Goal: Communication & Community: Answer question/provide support

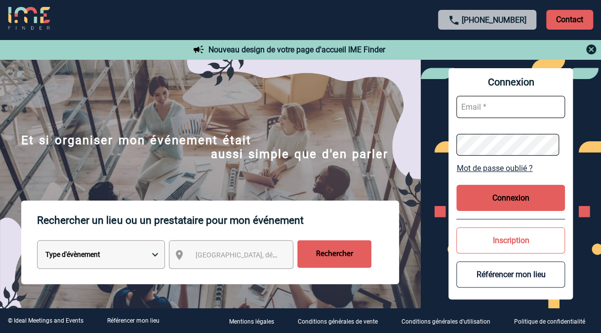
click at [471, 107] on input "text" at bounding box center [510, 107] width 109 height 22
type input "geoffroy.boudon@sanofi.com"
click at [479, 107] on input "text" at bounding box center [510, 107] width 109 height 22
type input "geoffroy.boudon@sanofi.com"
click at [490, 197] on button "Connexion" at bounding box center [510, 198] width 109 height 26
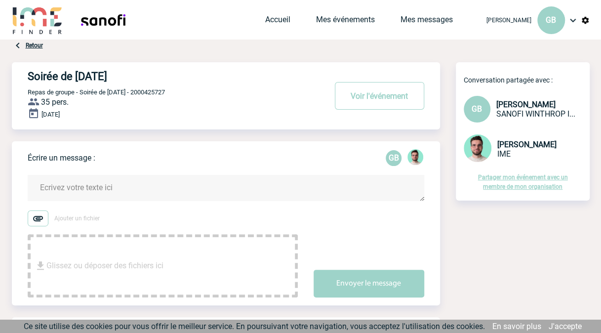
click at [103, 189] on textarea at bounding box center [226, 188] width 396 height 26
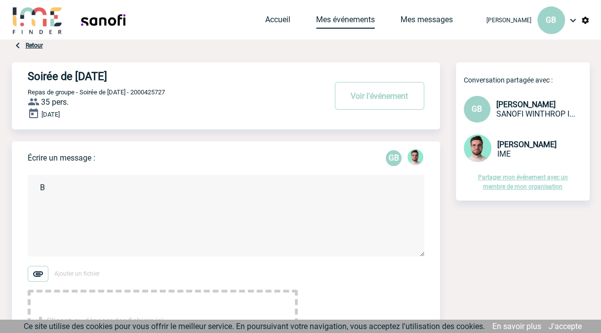
type textarea "B"
click at [343, 21] on link "Mes événements" at bounding box center [345, 22] width 59 height 14
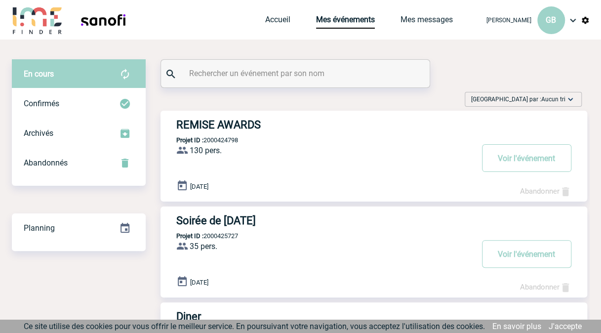
click at [209, 222] on h3 "Soirée de [DATE]" at bounding box center [324, 220] width 296 height 12
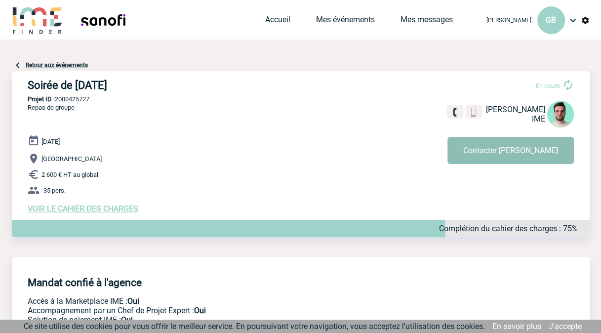
click at [526, 154] on button "Contacter [PERSON_NAME]" at bounding box center [510, 150] width 126 height 27
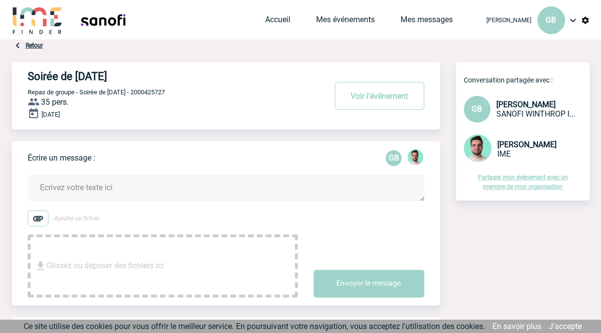
click at [135, 187] on textarea at bounding box center [226, 188] width 396 height 26
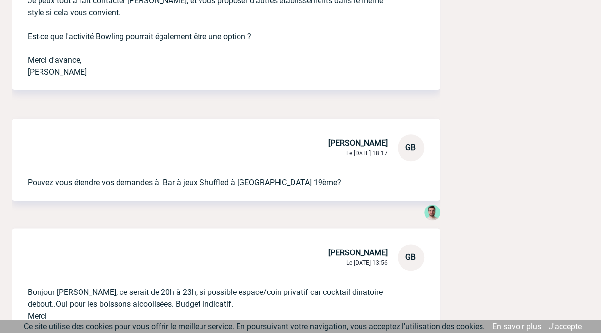
scroll to position [2278, 0]
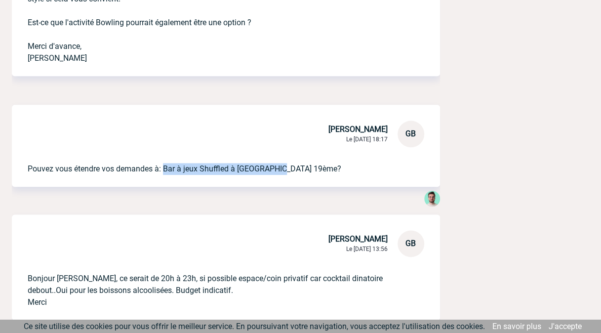
drag, startPoint x: 164, startPoint y: 167, endPoint x: 280, endPoint y: 167, distance: 116.5
click at [280, 167] on p "Pouvez vous étendre vos demandes à: Bar à jeux Shuffled à Paris 19ème?" at bounding box center [212, 161] width 369 height 28
copy p "Bar à jeux Shuffled à Paris 19ème"
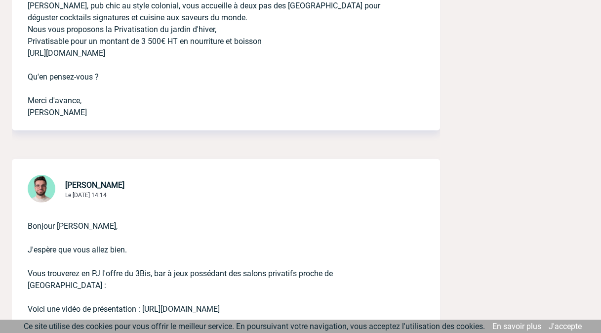
scroll to position [0, 0]
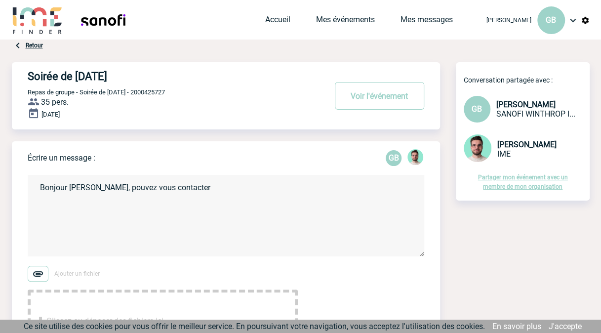
click at [206, 193] on textarea "Bonjour Benjamin, pouvez vous contacter" at bounding box center [226, 215] width 396 height 81
drag, startPoint x: 159, startPoint y: 189, endPoint x: 151, endPoint y: 188, distance: 7.9
click at [151, 188] on textarea "Bonjour Benjamin, pouvez vous contacter" at bounding box center [226, 215] width 396 height 81
paste textarea "Bar à jeux Shuffled à Paris 19ème"
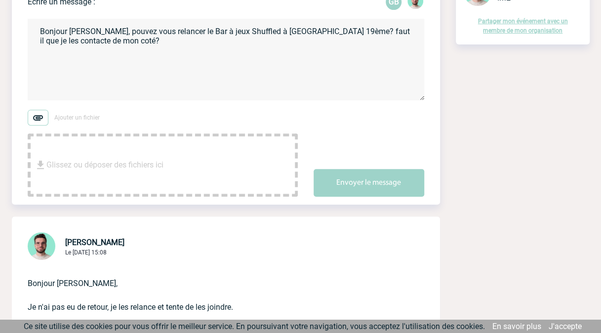
scroll to position [136, 0]
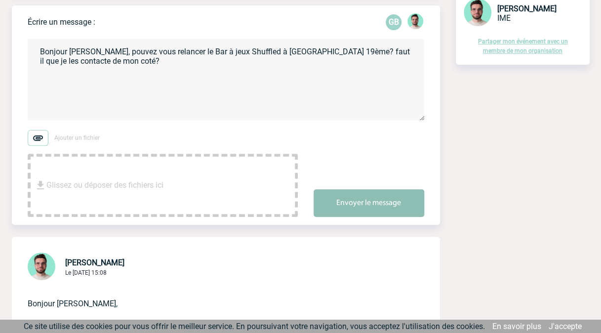
type textarea "Bonjour Benjamin, pouvez vous relancer le Bar à jeux Shuffled à Paris 19ème? fa…"
click at [367, 199] on button "Envoyer le message" at bounding box center [369, 203] width 111 height 28
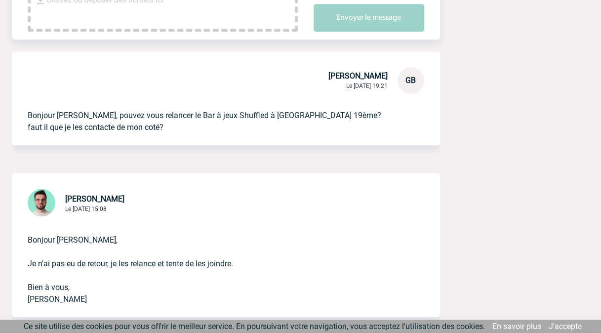
scroll to position [0, 0]
